Goal: Task Accomplishment & Management: Use online tool/utility

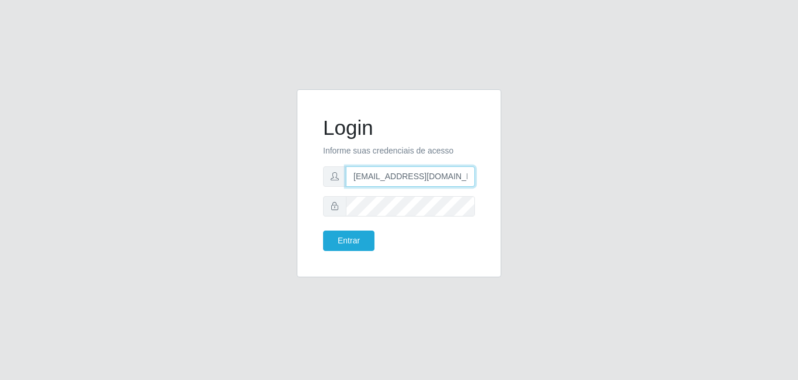
click at [394, 184] on input "[EMAIL_ADDRESS][DOMAIN_NAME]" at bounding box center [410, 177] width 129 height 20
type input "[EMAIL_ADDRESS][DOMAIN_NAME]"
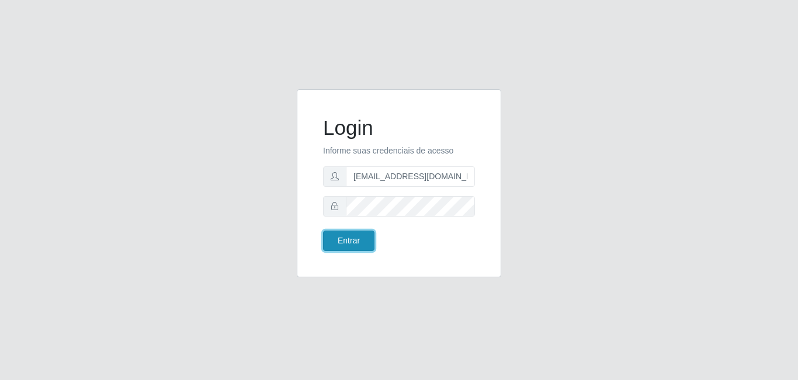
click at [340, 243] on button "Entrar" at bounding box center [348, 241] width 51 height 20
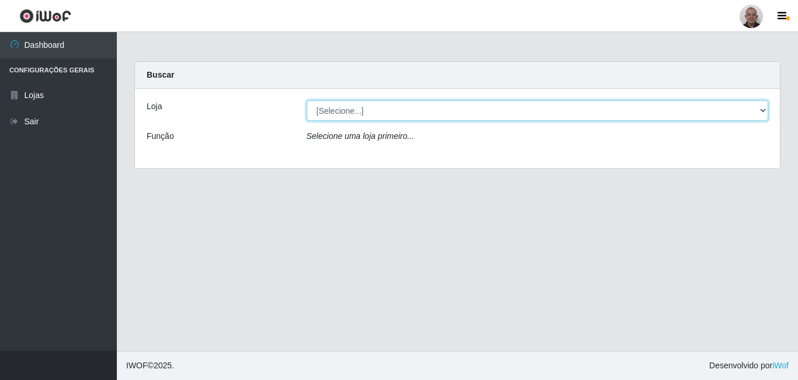
drag, startPoint x: 328, startPoint y: 123, endPoint x: 337, endPoint y: 113, distance: 12.4
click at [337, 113] on select "[Selecione...] Mar Vermelho - Loja [DATE] Vermelho - Loja 05" at bounding box center [538, 111] width 462 height 20
select select "251"
click at [307, 101] on select "[Selecione...] Mar Vermelho - Loja [DATE] Vermelho - Loja 05" at bounding box center [538, 111] width 462 height 20
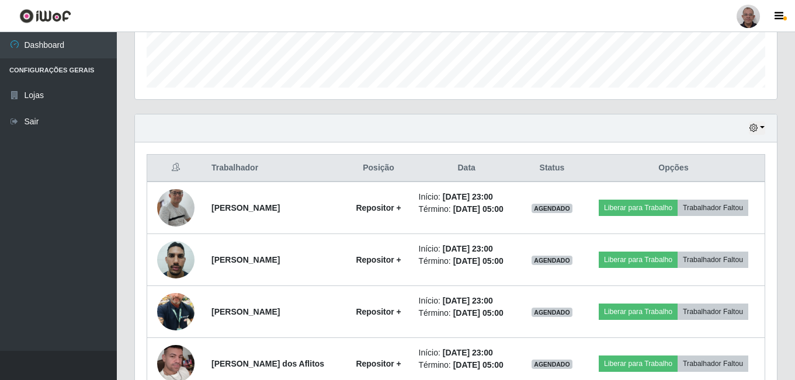
scroll to position [396, 0]
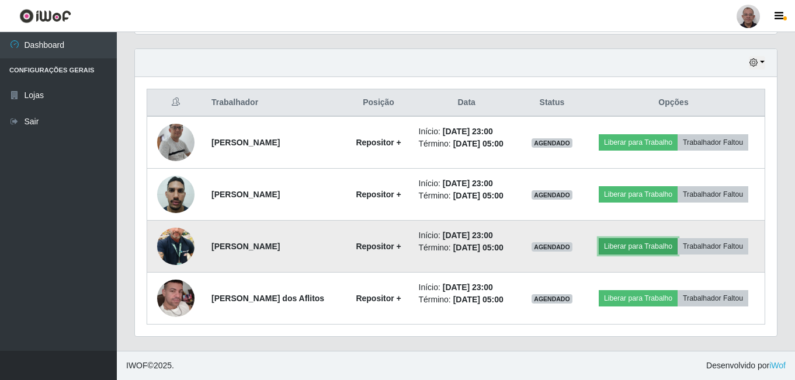
click at [648, 247] on button "Liberar para Trabalho" at bounding box center [638, 246] width 79 height 16
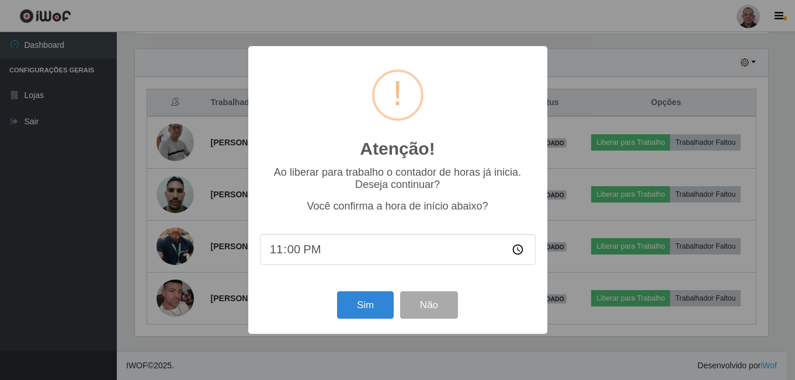
scroll to position [243, 636]
click at [368, 305] on button "Sim" at bounding box center [366, 305] width 57 height 27
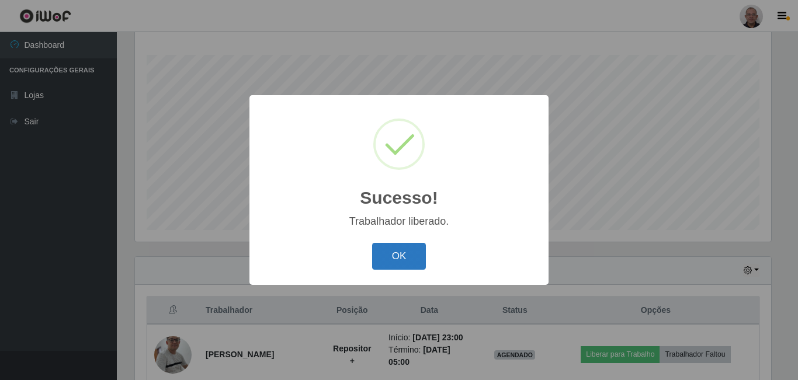
click at [396, 259] on button "OK" at bounding box center [399, 256] width 54 height 27
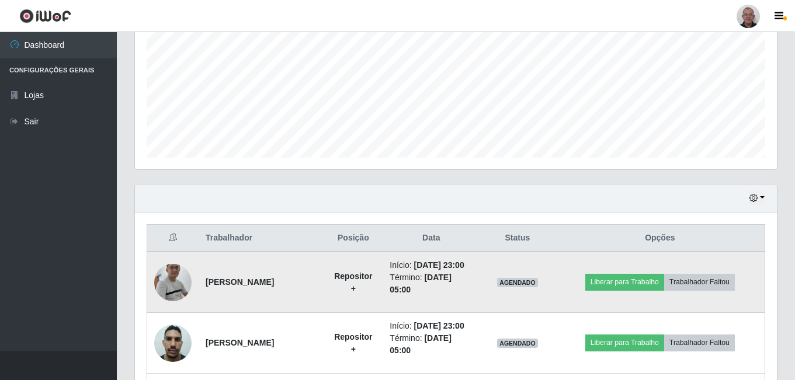
scroll to position [363, 0]
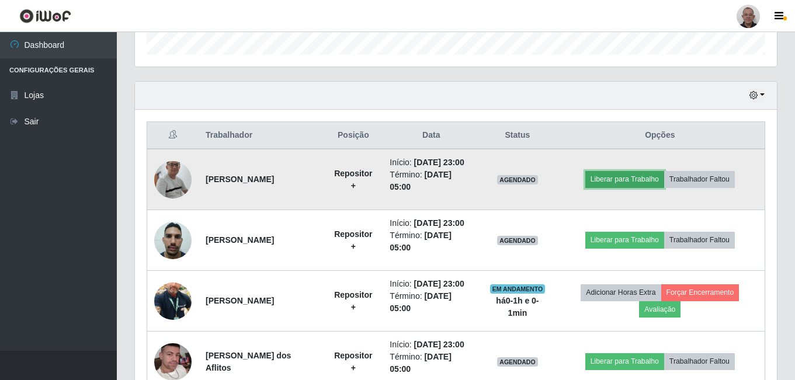
click at [634, 178] on button "Liberar para Trabalho" at bounding box center [625, 179] width 79 height 16
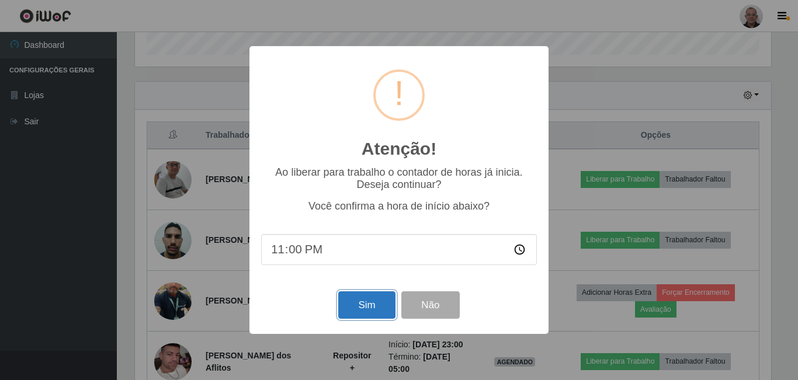
click at [365, 309] on button "Sim" at bounding box center [366, 305] width 57 height 27
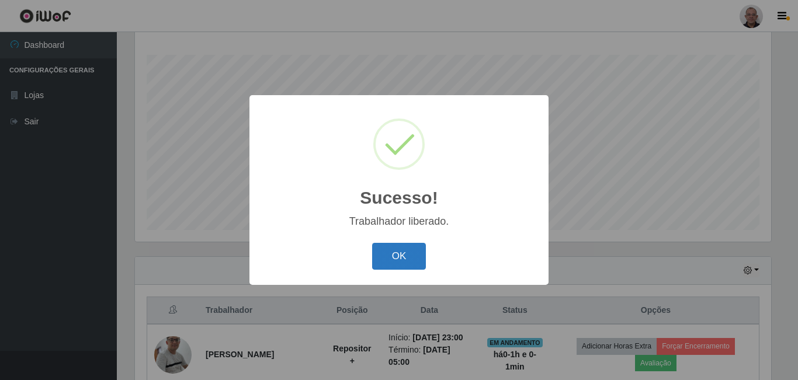
click at [401, 252] on button "OK" at bounding box center [399, 256] width 54 height 27
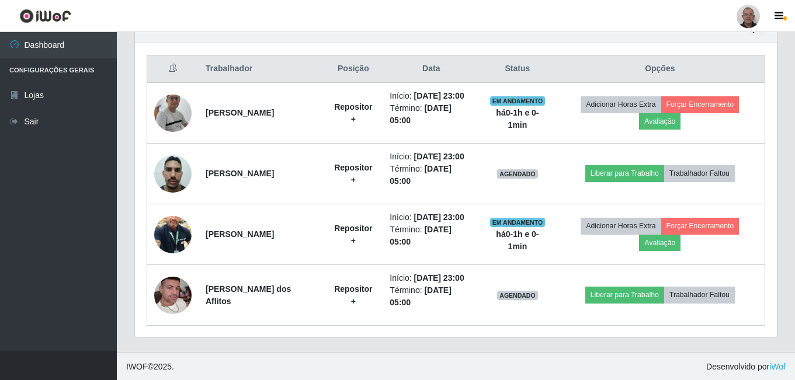
scroll to position [431, 0]
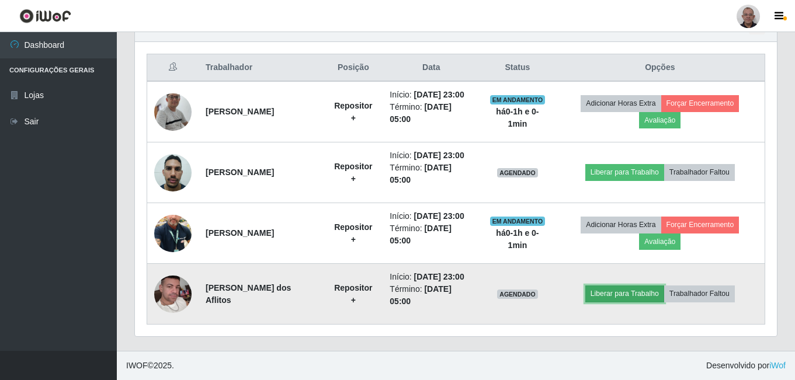
click at [630, 290] on button "Liberar para Trabalho" at bounding box center [625, 294] width 79 height 16
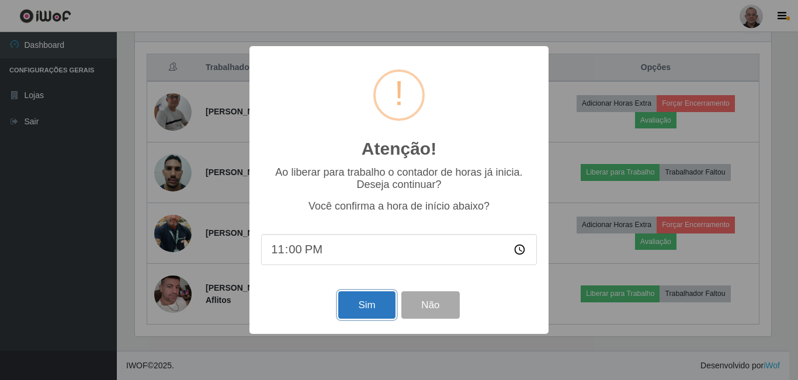
click at [362, 310] on button "Sim" at bounding box center [366, 305] width 57 height 27
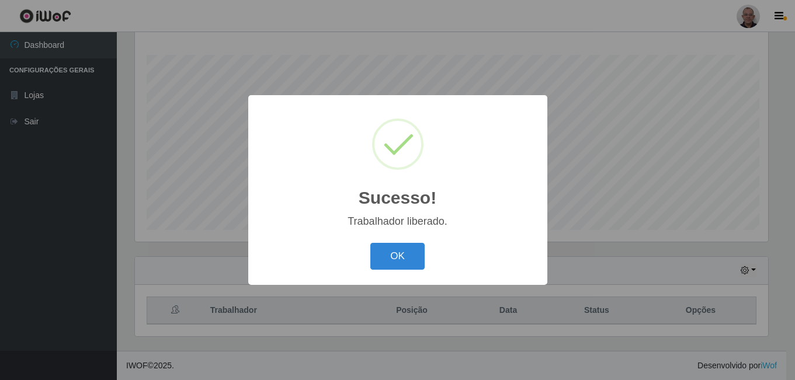
scroll to position [0, 0]
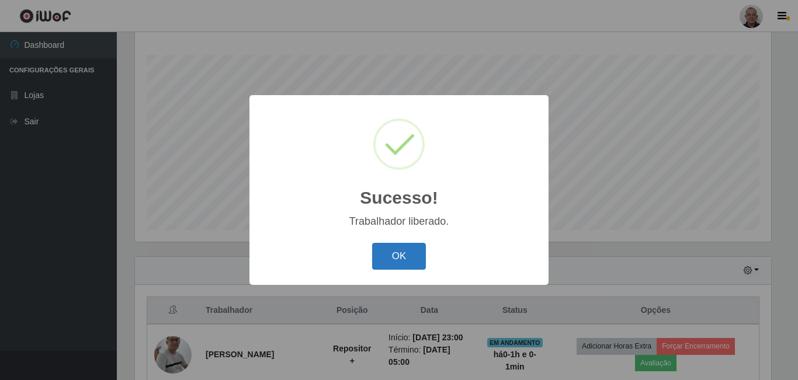
click at [409, 250] on button "OK" at bounding box center [399, 256] width 54 height 27
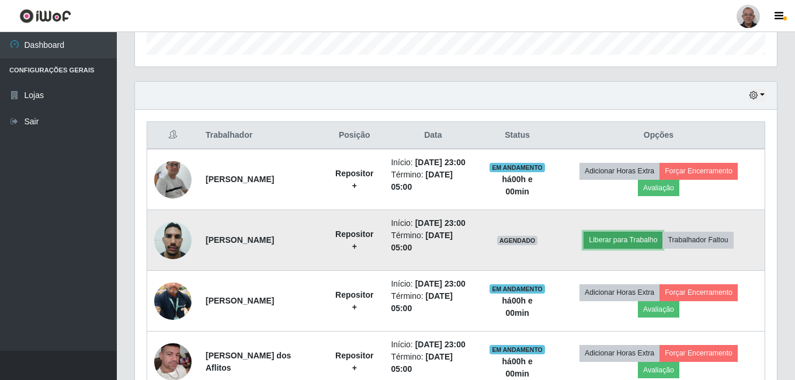
click at [624, 240] on button "Liberar para Trabalho" at bounding box center [623, 240] width 79 height 16
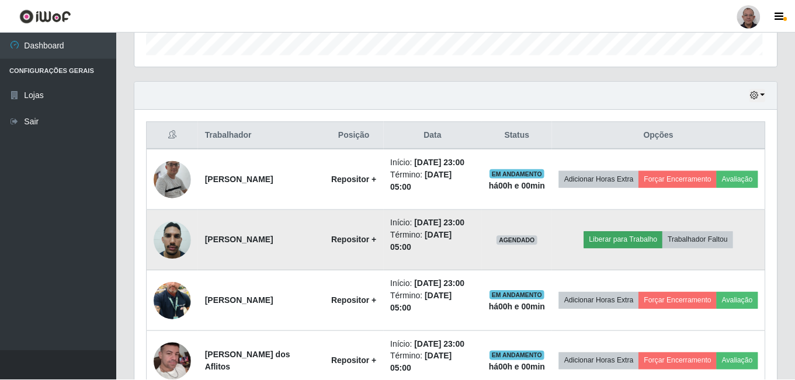
scroll to position [243, 636]
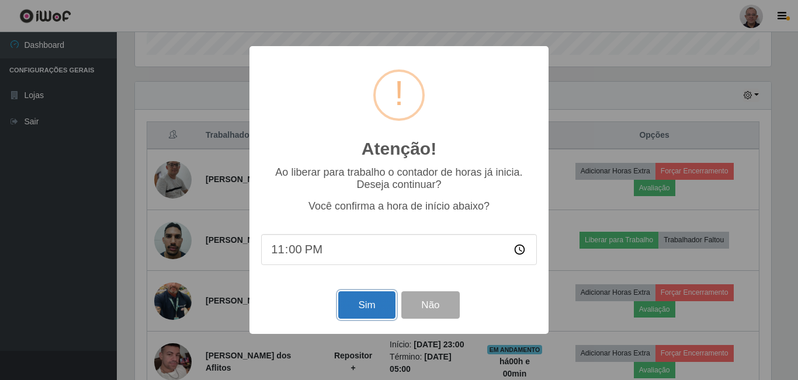
click at [365, 303] on button "Sim" at bounding box center [366, 305] width 57 height 27
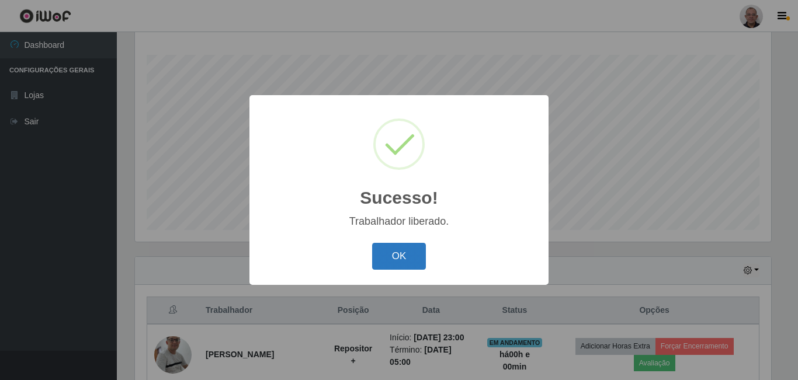
click at [401, 251] on button "OK" at bounding box center [399, 256] width 54 height 27
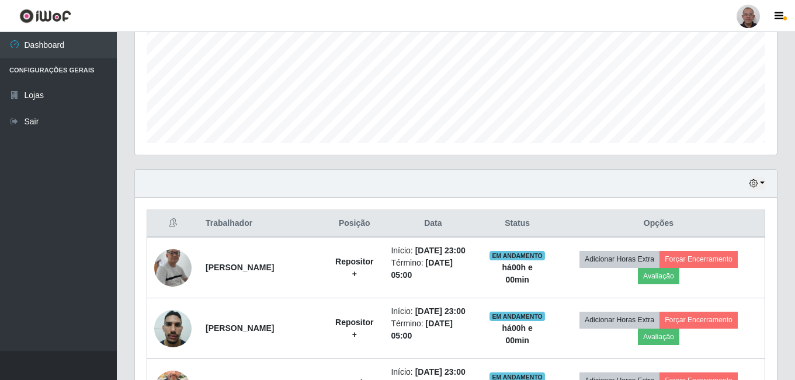
scroll to position [363, 0]
